Goal: Task Accomplishment & Management: Manage account settings

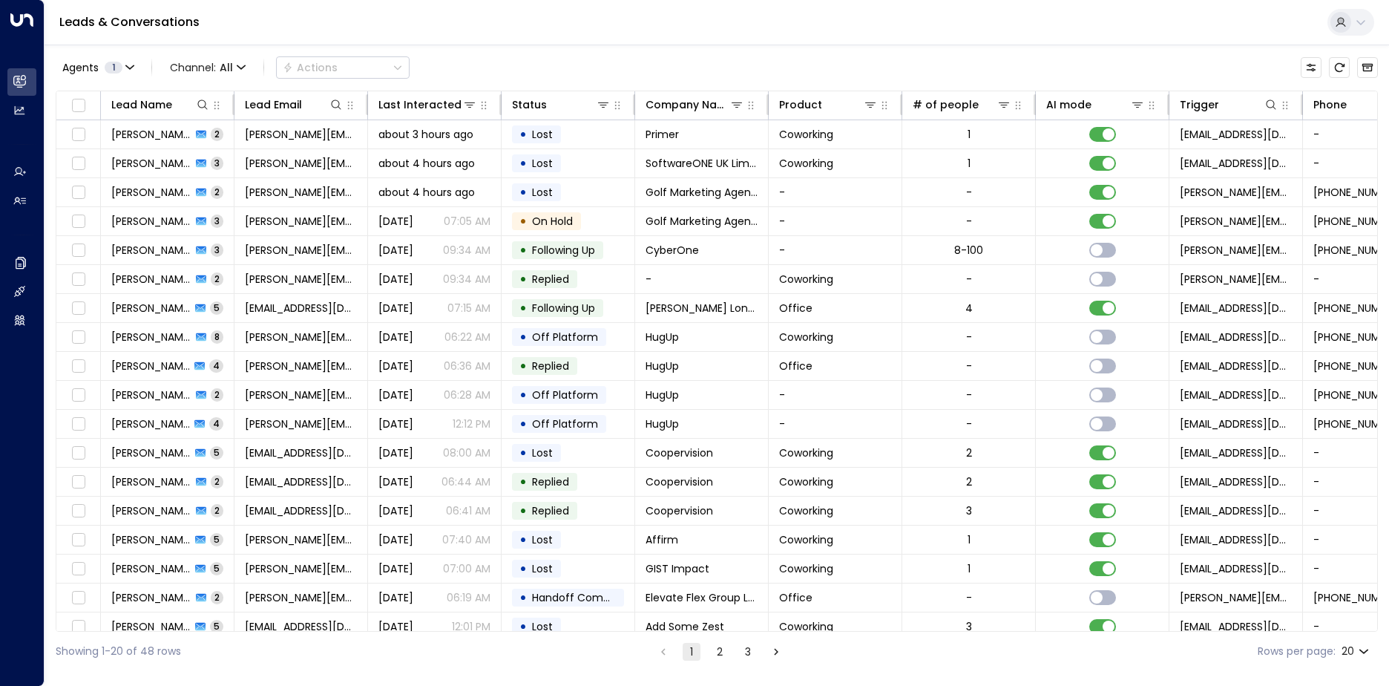
click at [942, 75] on div "Agents 1 Channel: All Actions" at bounding box center [717, 67] width 1322 height 31
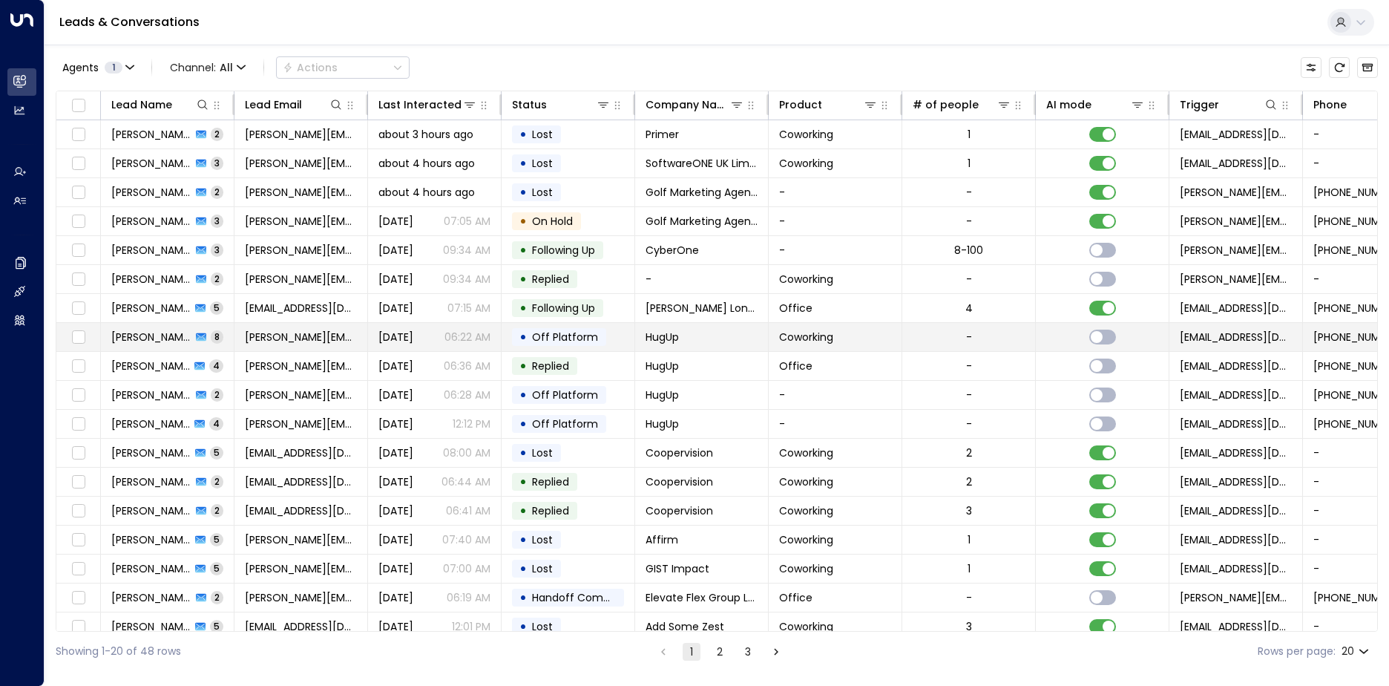
click at [557, 329] on span "Off Platform" at bounding box center [565, 336] width 66 height 15
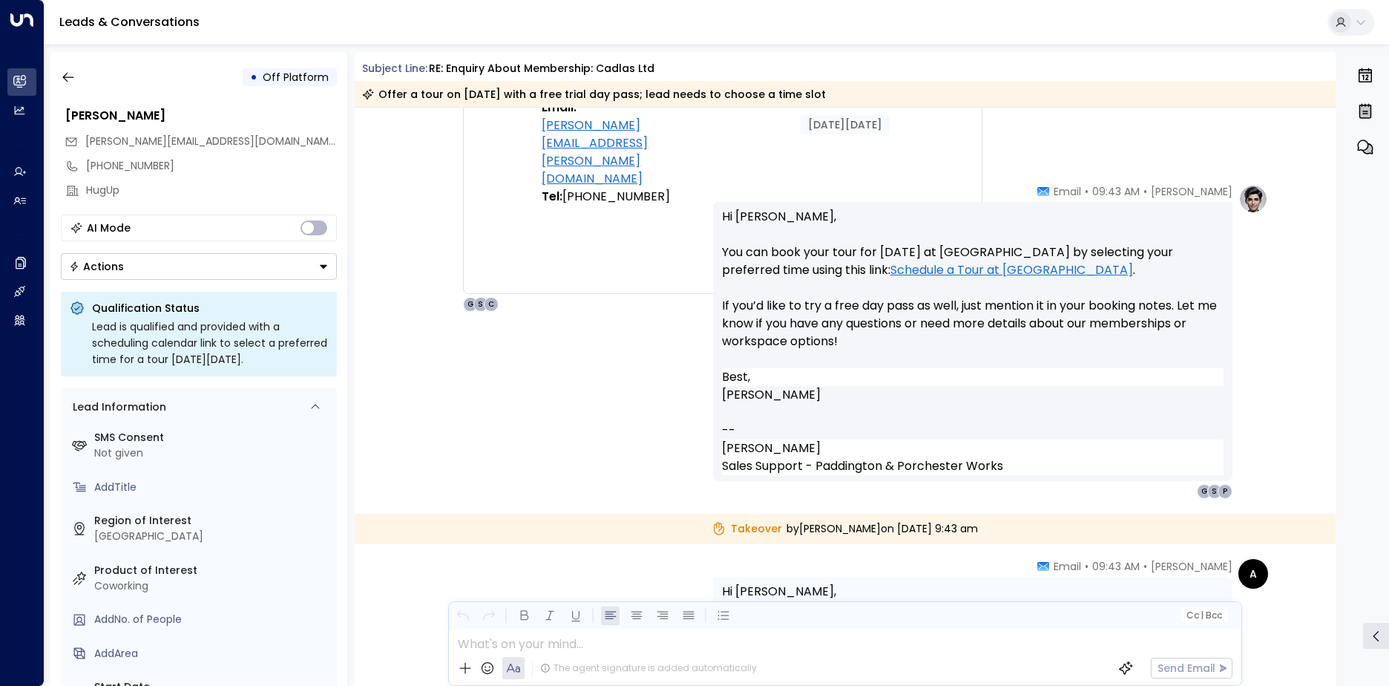
scroll to position [4058, 0]
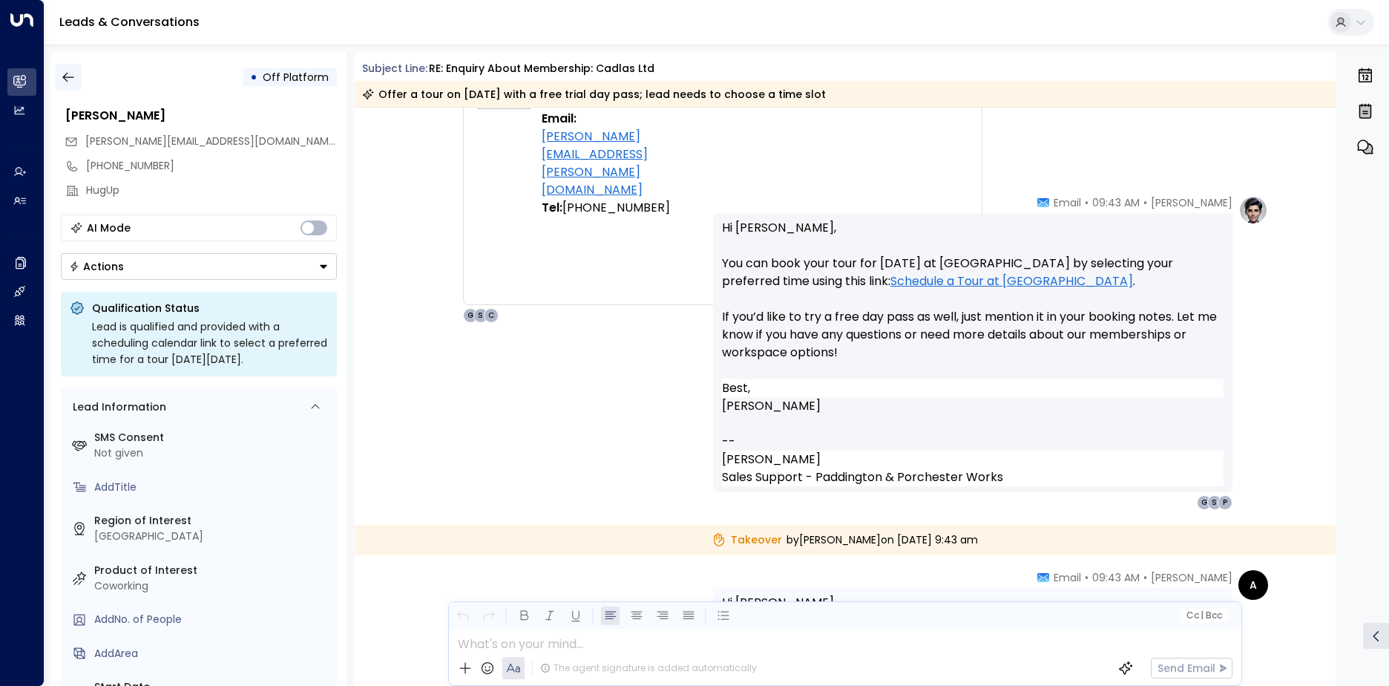
click at [72, 78] on icon "button" at bounding box center [68, 77] width 15 height 15
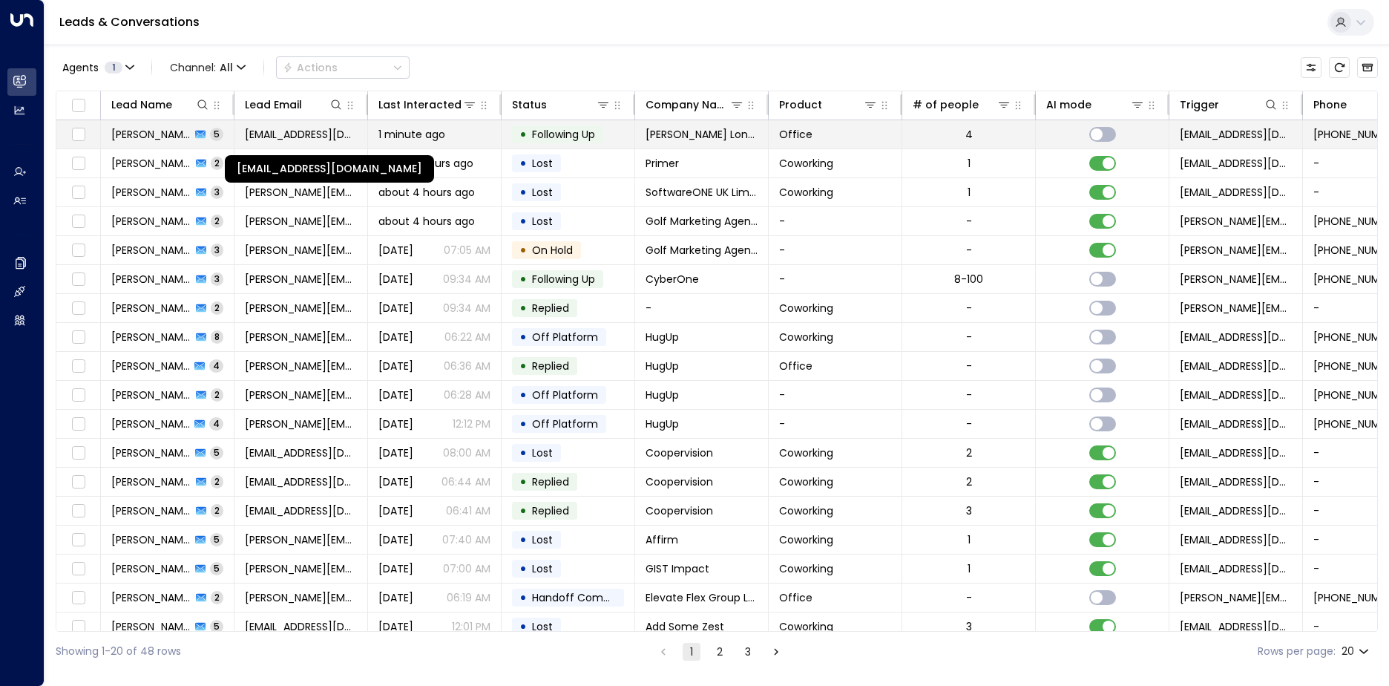
click at [299, 128] on span "[EMAIL_ADDRESS][DOMAIN_NAME]" at bounding box center [301, 134] width 112 height 15
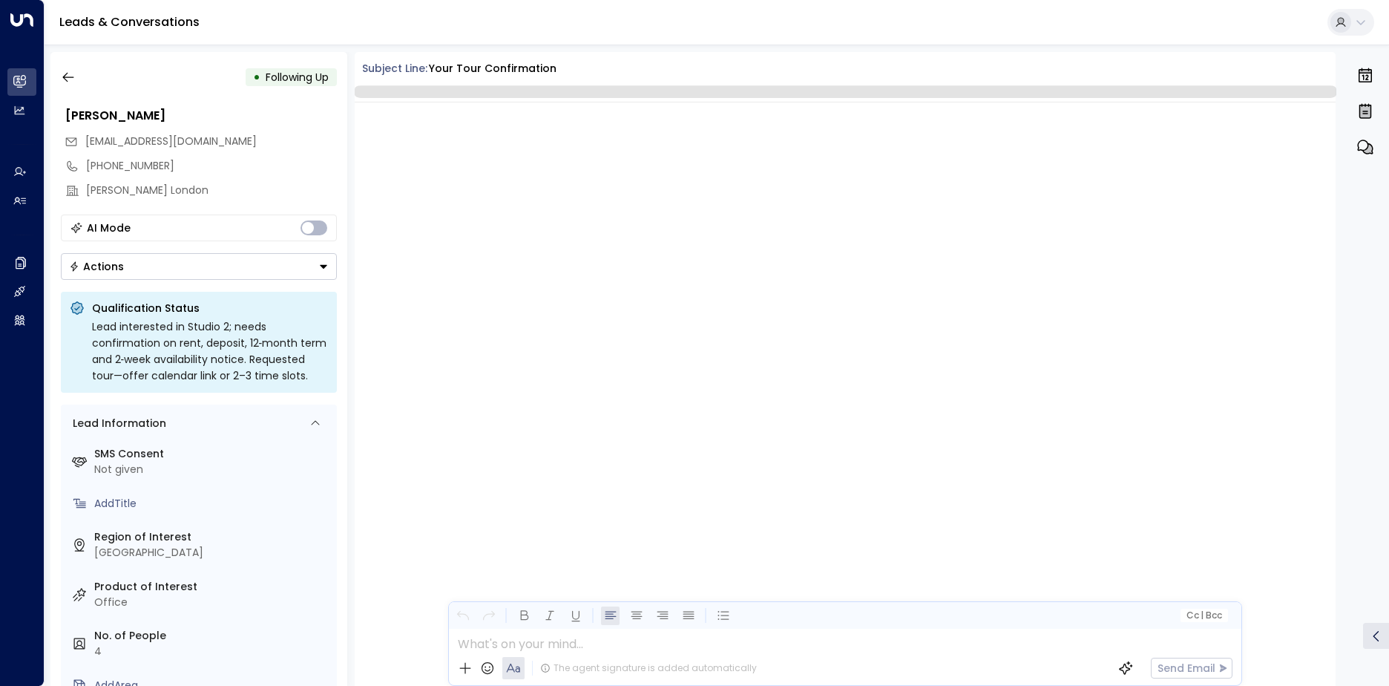
scroll to position [2078, 0]
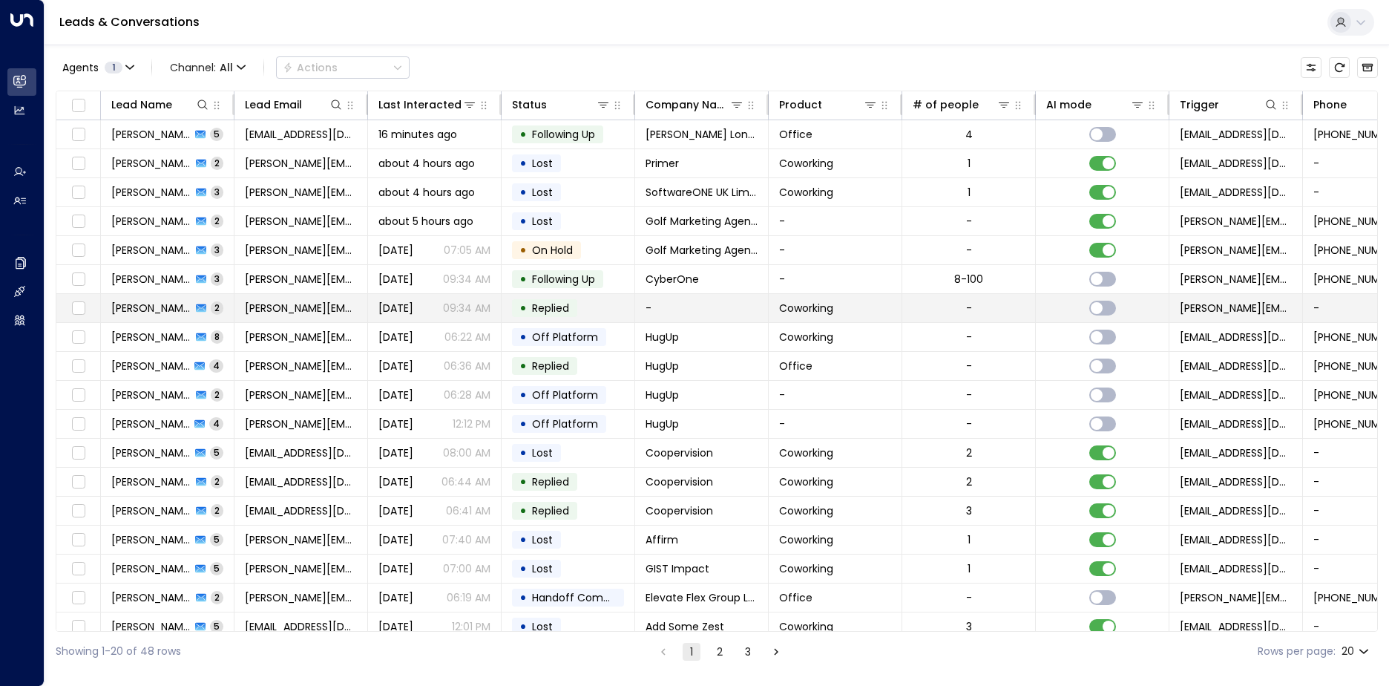
click at [148, 298] on td "[PERSON_NAME] 2" at bounding box center [168, 308] width 134 height 28
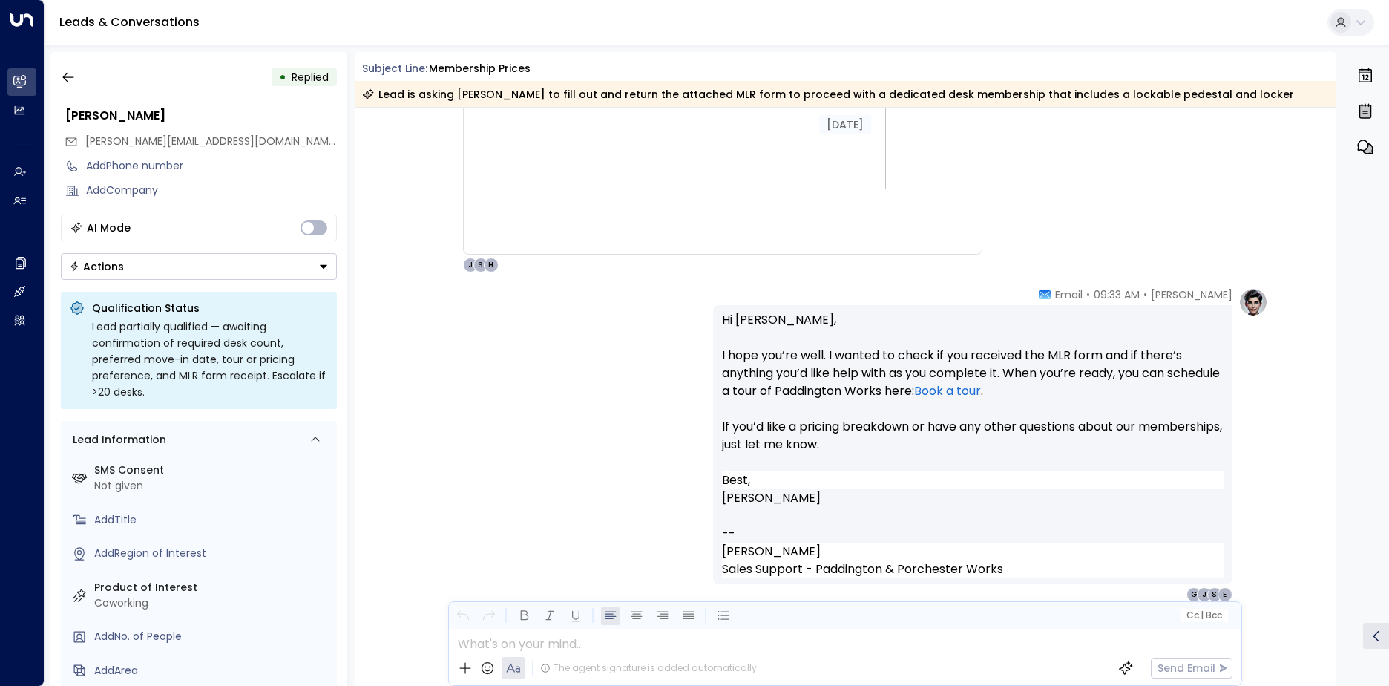
scroll to position [649, 0]
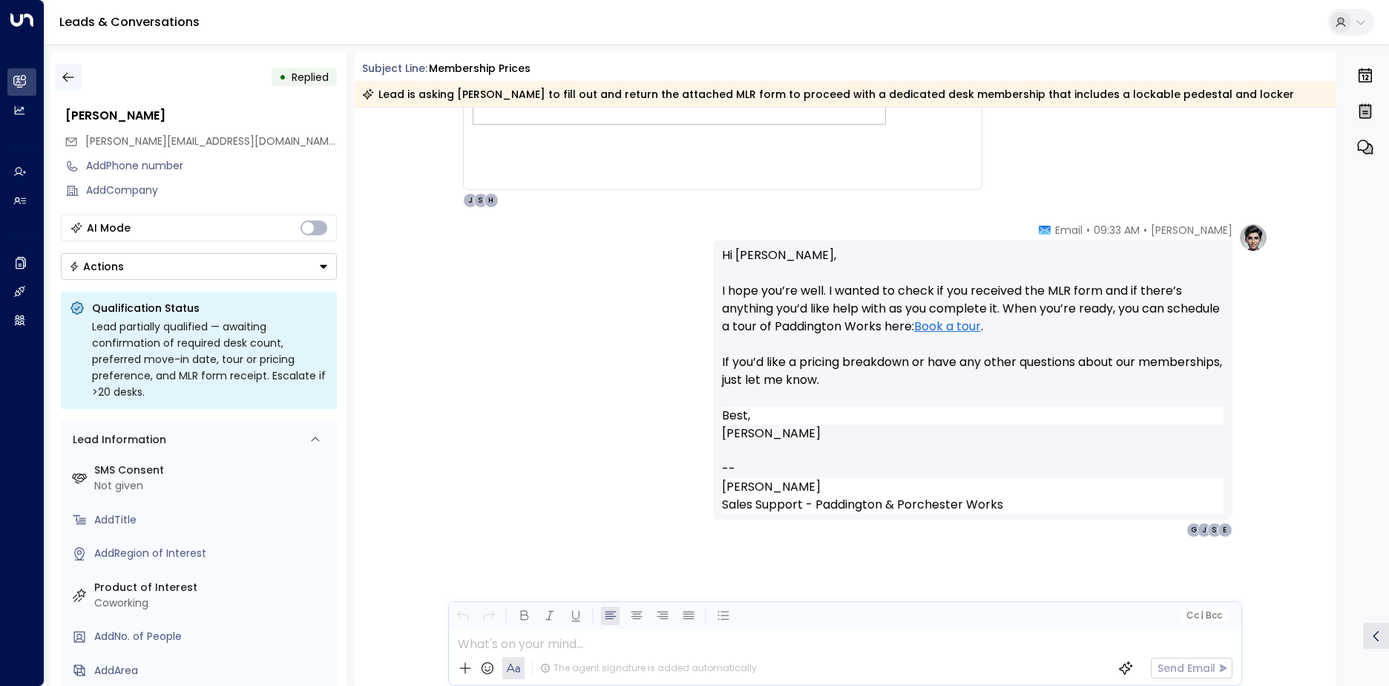
click at [61, 75] on icon "button" at bounding box center [68, 77] width 15 height 15
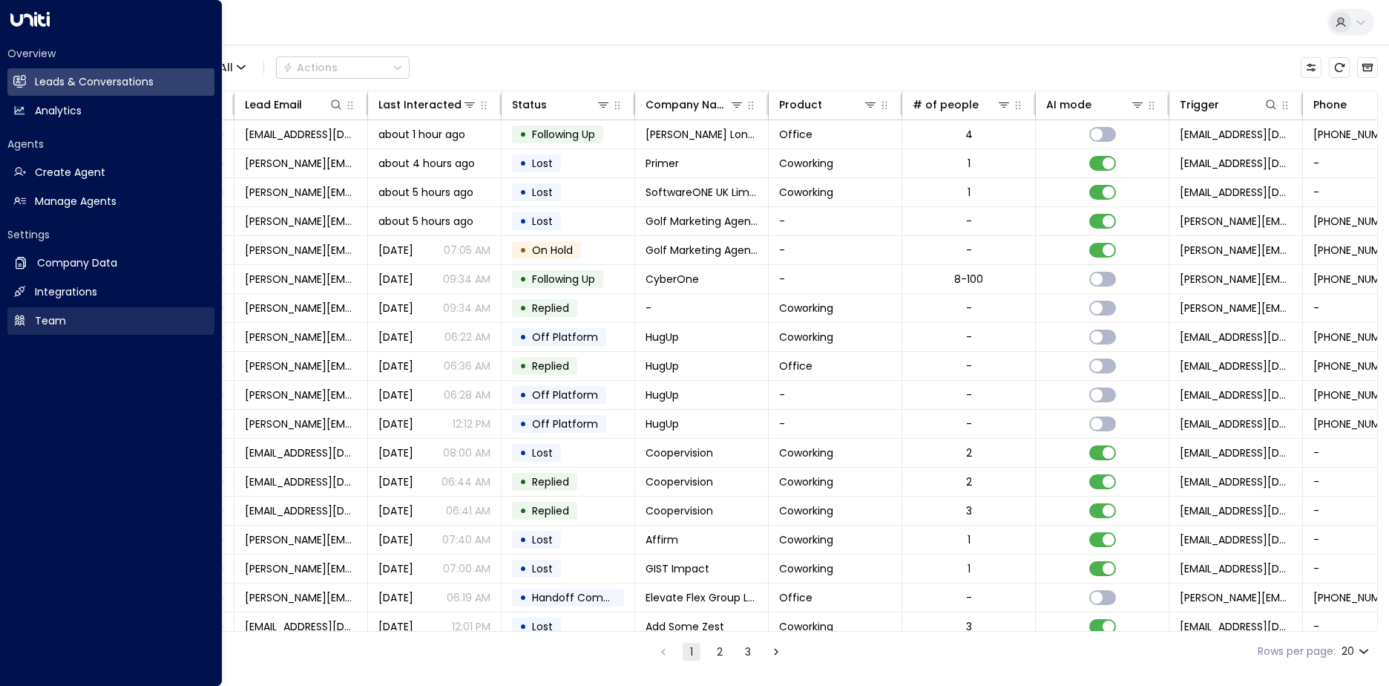
click at [64, 321] on h2 "Team" at bounding box center [50, 321] width 31 height 16
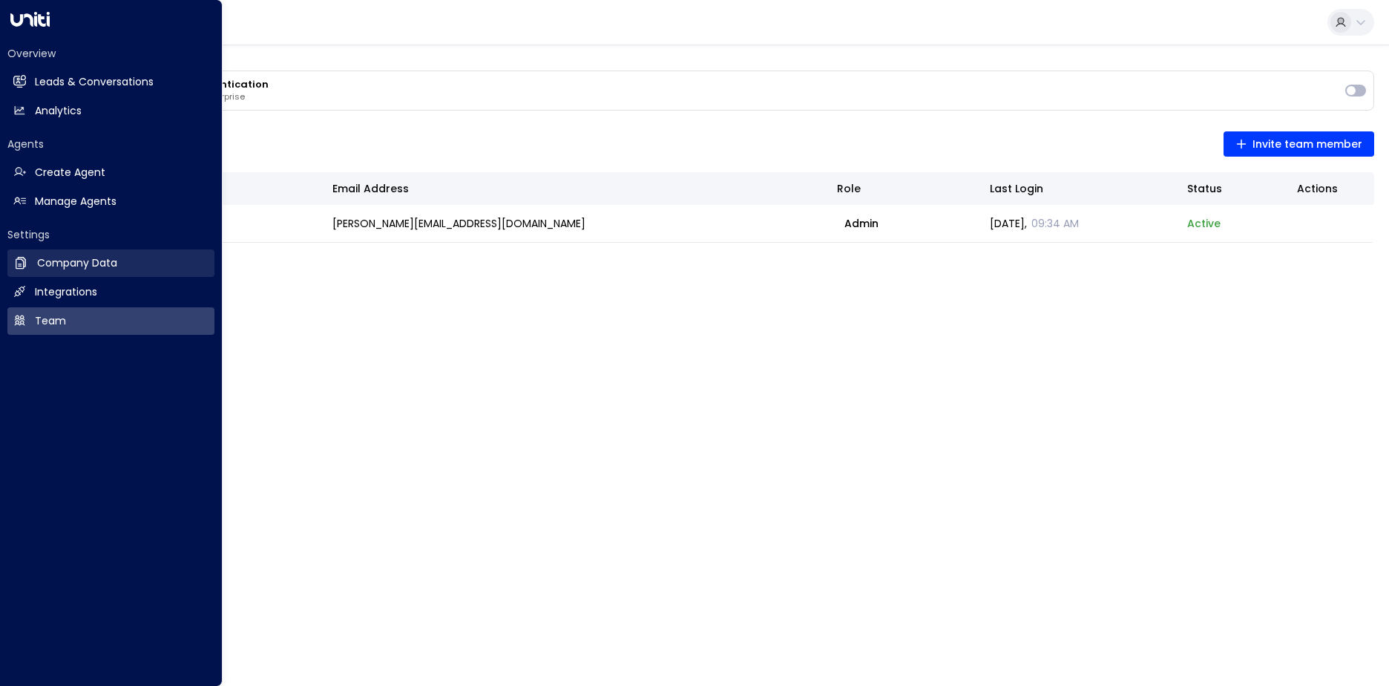
click at [90, 270] on h2 "Company Data" at bounding box center [77, 263] width 80 height 16
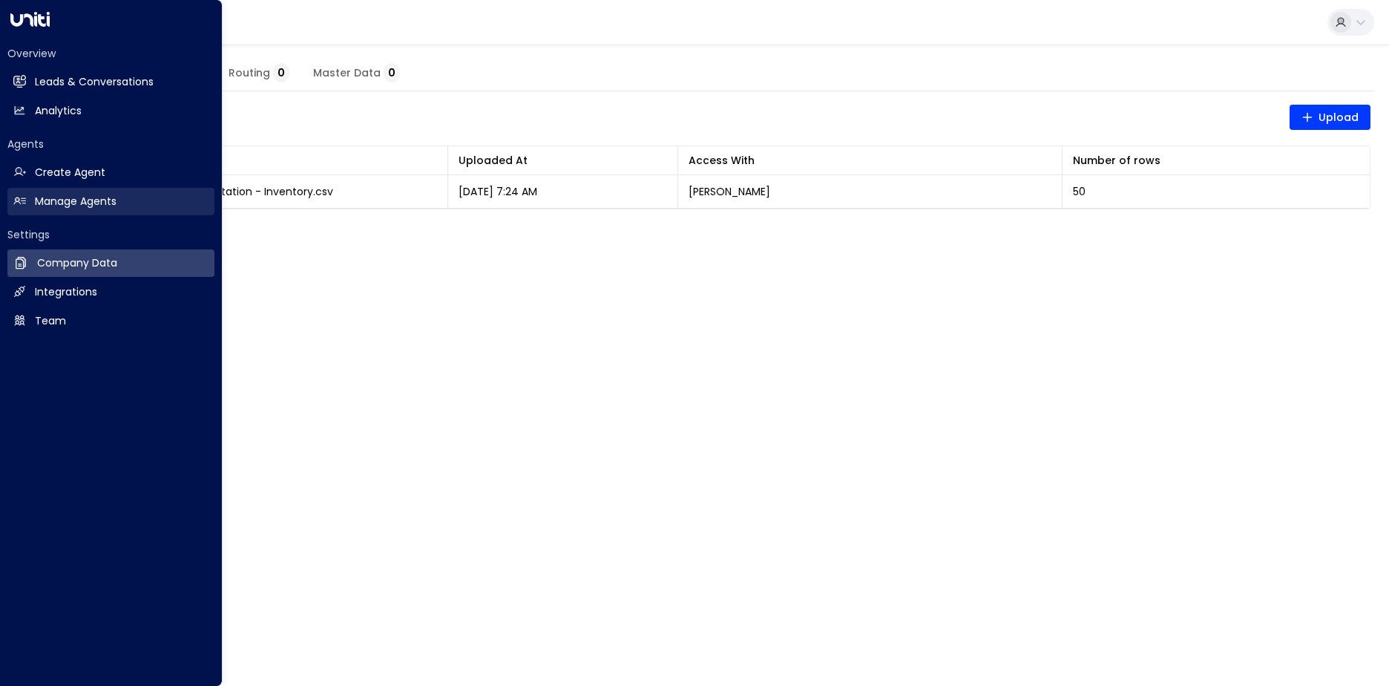
click at [91, 197] on h2 "Manage Agents" at bounding box center [76, 202] width 82 height 16
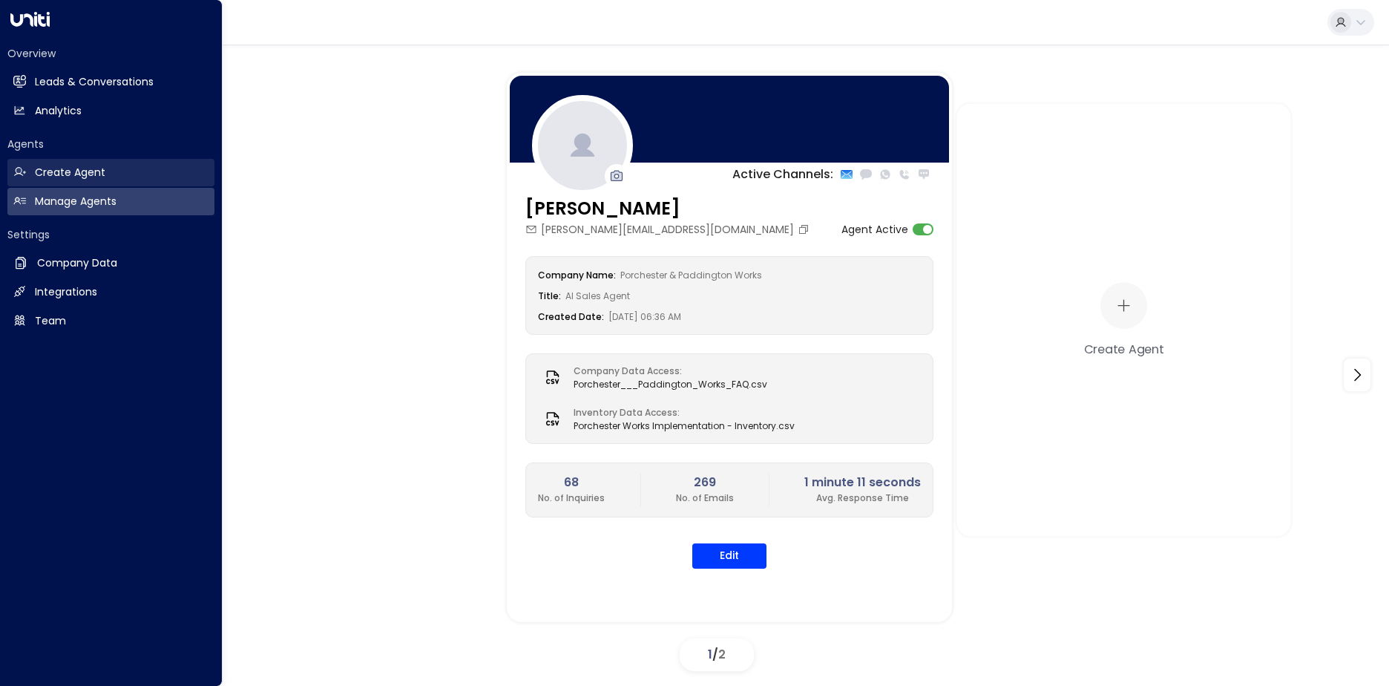
click at [69, 165] on h2 "Create Agent" at bounding box center [70, 173] width 70 height 16
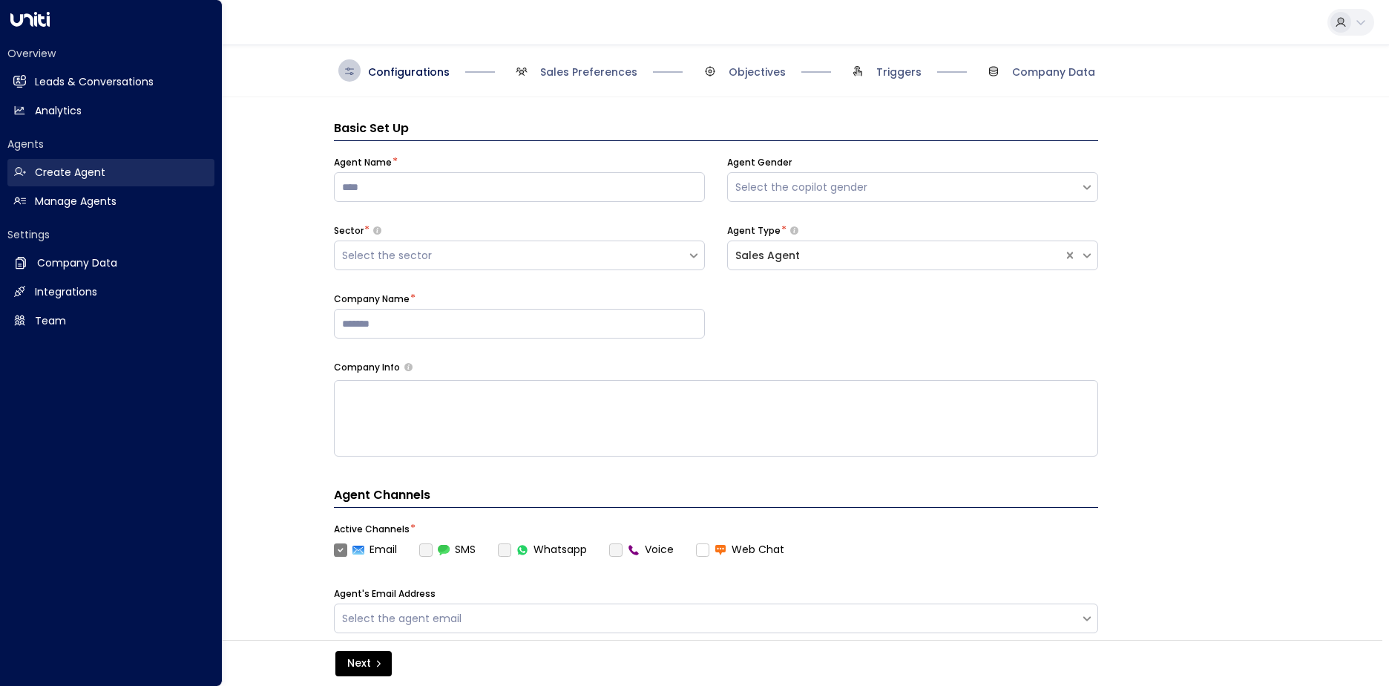
scroll to position [22, 0]
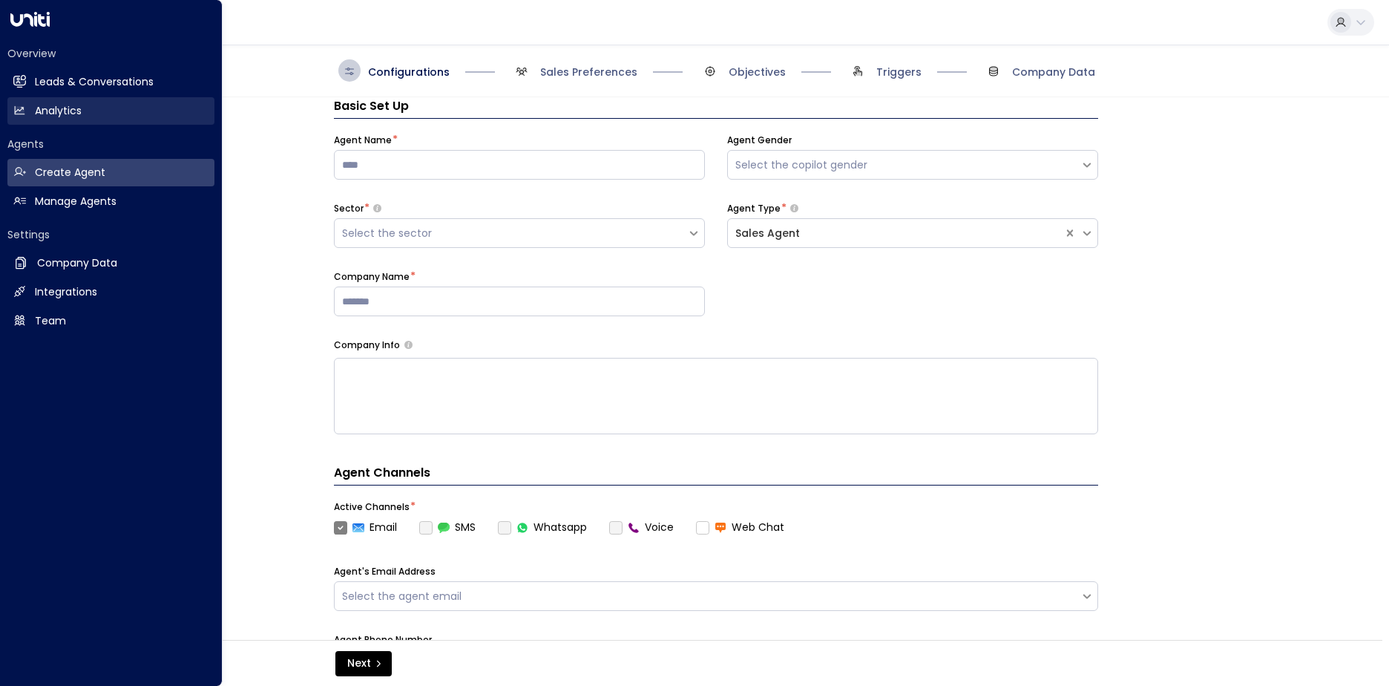
click at [69, 113] on h2 "Analytics" at bounding box center [58, 111] width 47 height 16
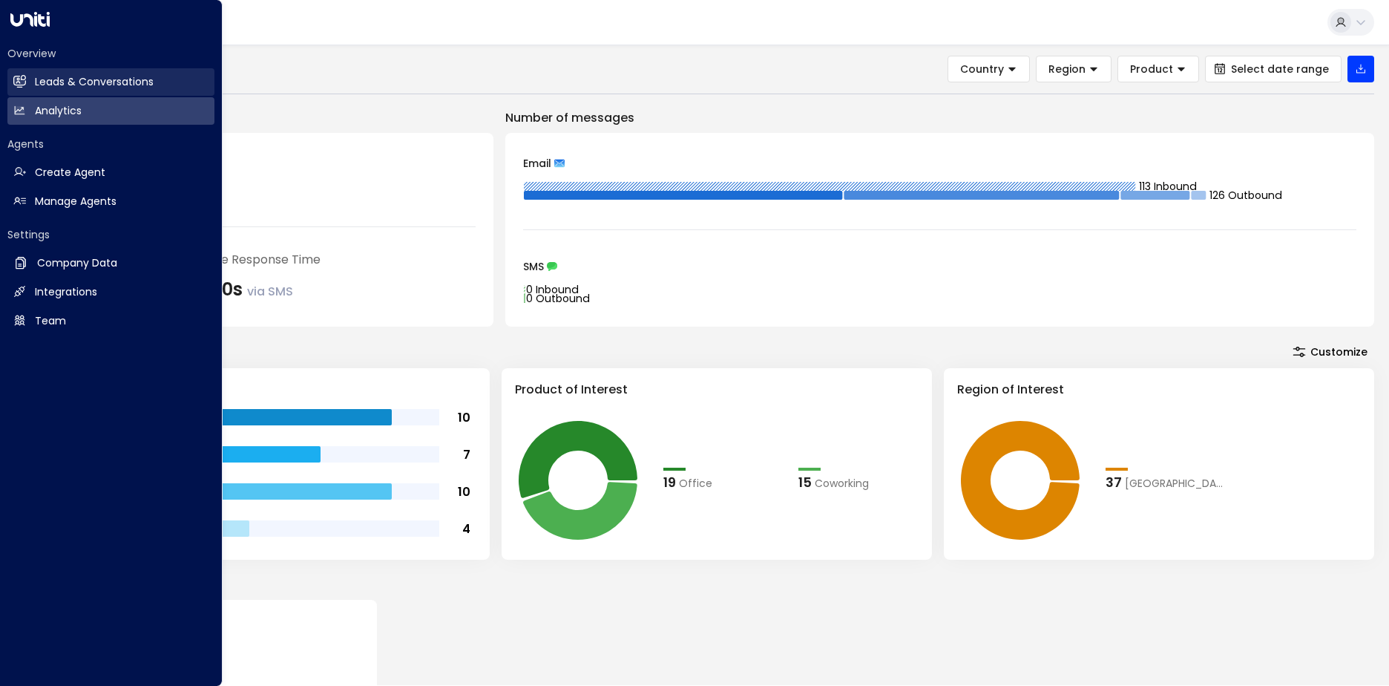
click at [99, 77] on h2 "Leads & Conversations" at bounding box center [94, 82] width 119 height 16
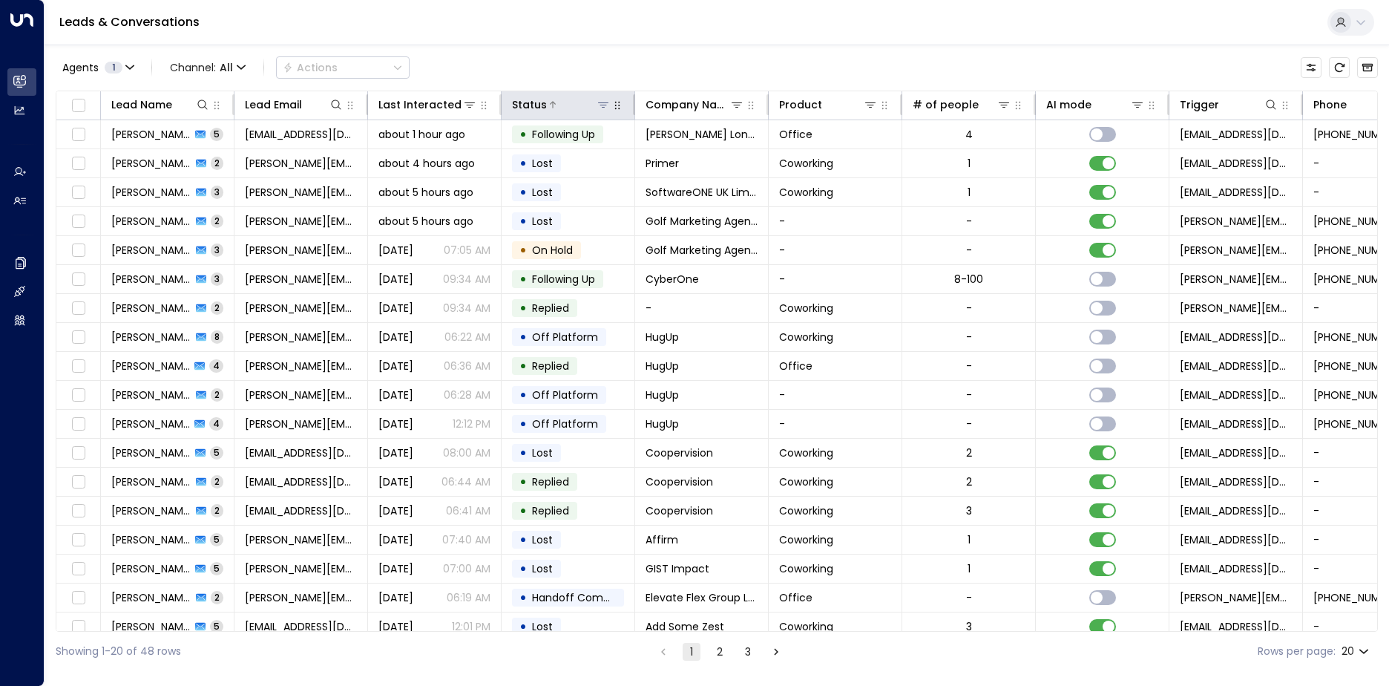
click at [548, 105] on icon at bounding box center [552, 104] width 9 height 9
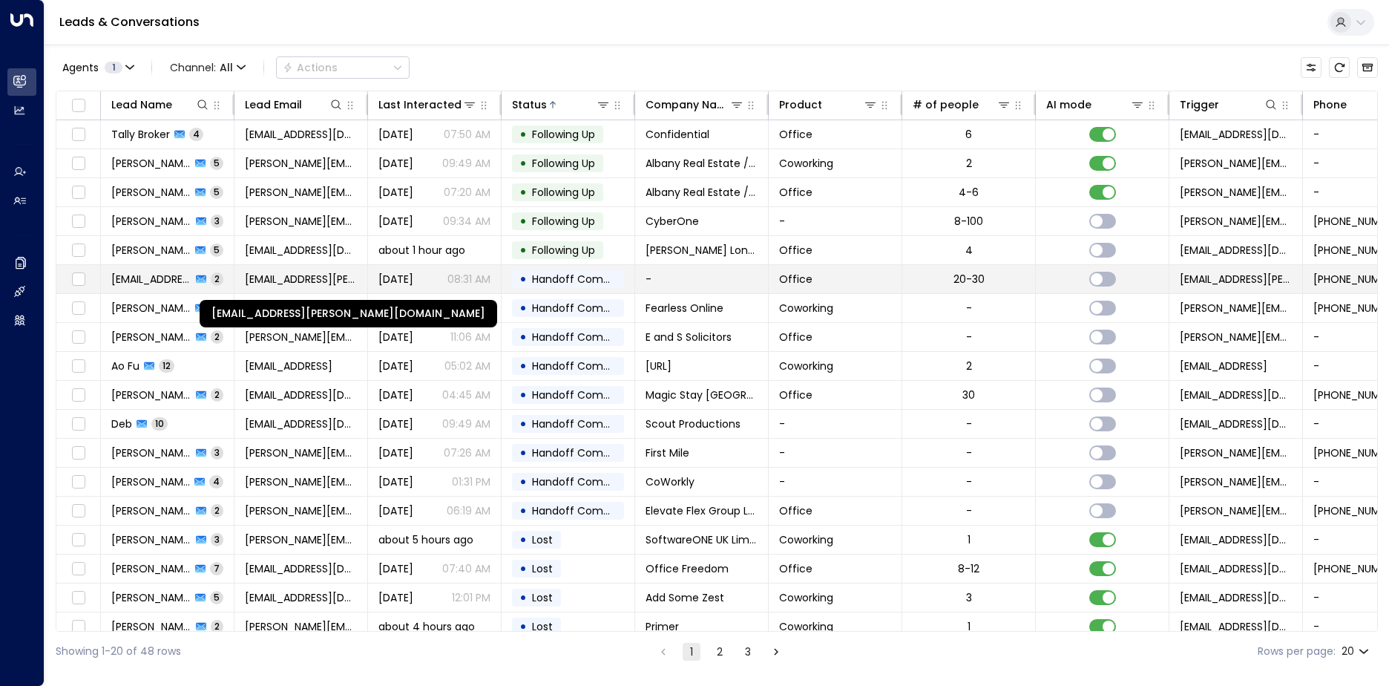
click at [295, 285] on span "[EMAIL_ADDRESS][PERSON_NAME][DOMAIN_NAME]" at bounding box center [301, 279] width 112 height 15
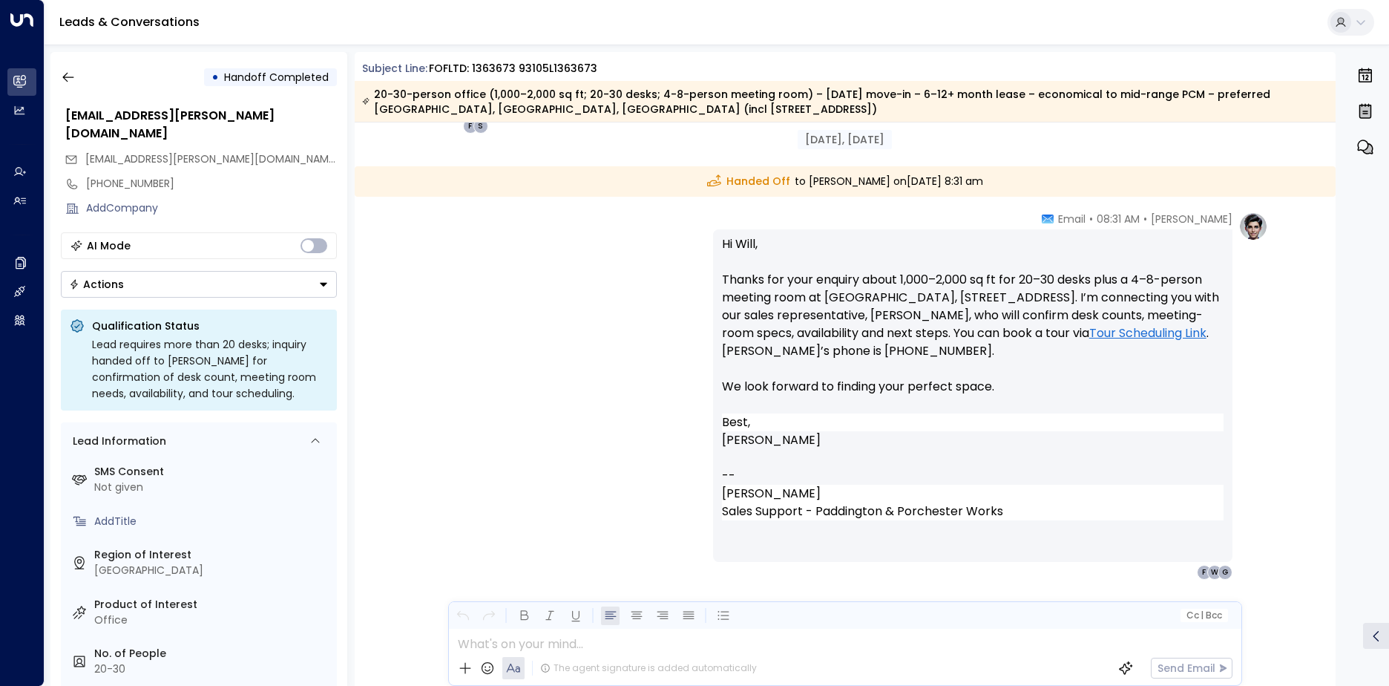
scroll to position [859, 0]
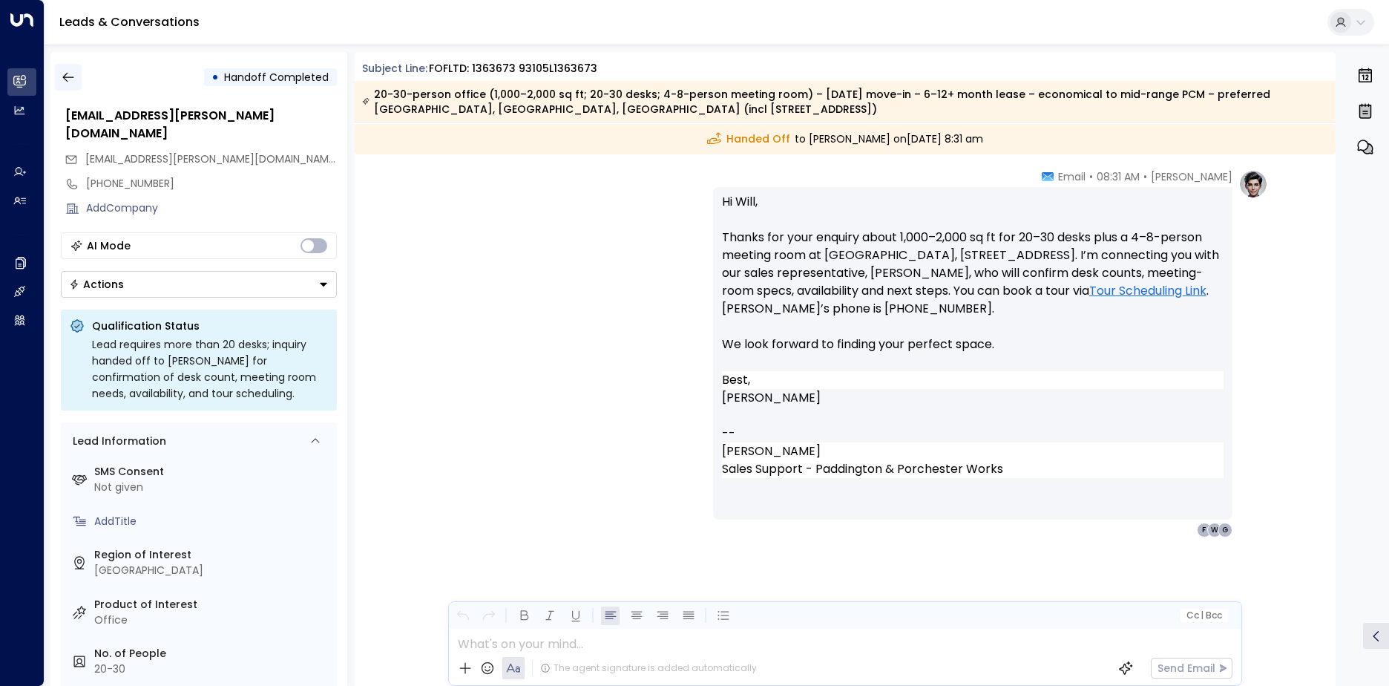
click at [71, 78] on icon "button" at bounding box center [68, 77] width 15 height 15
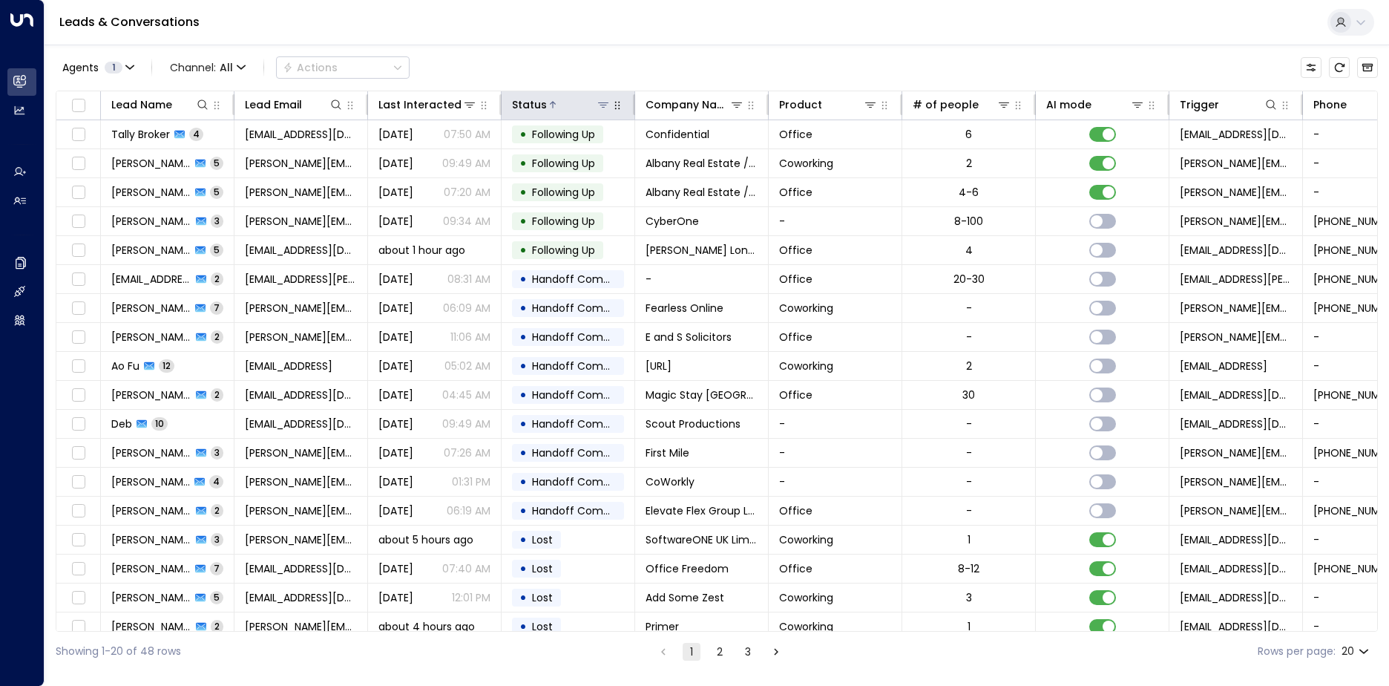
click at [550, 102] on icon at bounding box center [552, 104] width 9 height 9
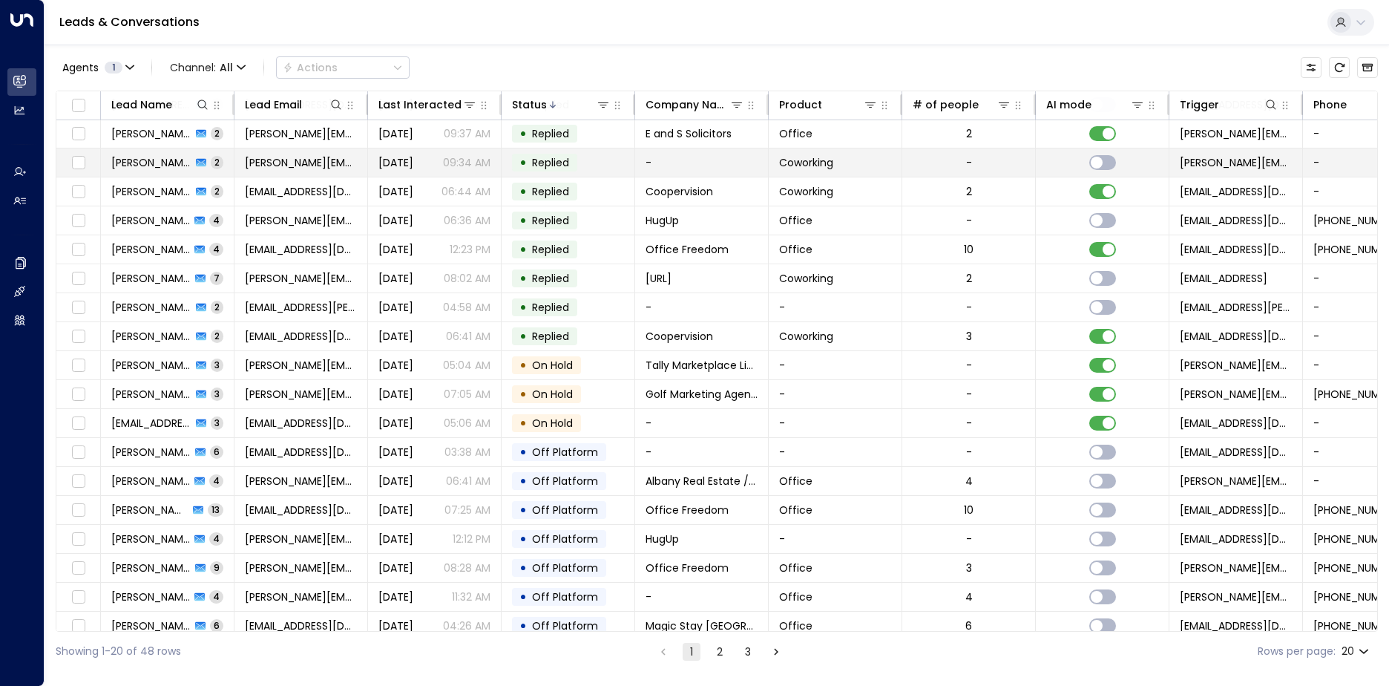
scroll to position [73, 0]
